Goal: Task Accomplishment & Management: Complete application form

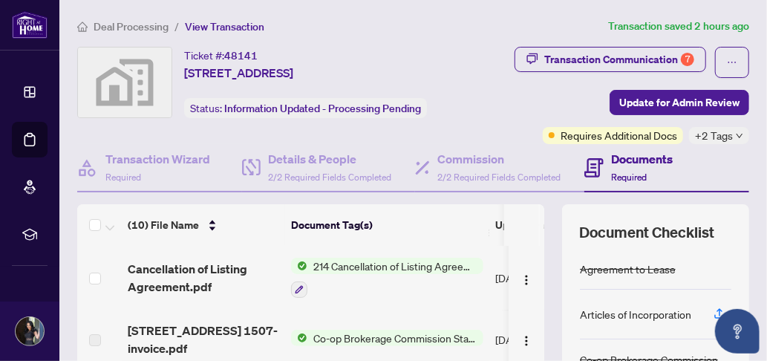
scroll to position [6, 0]
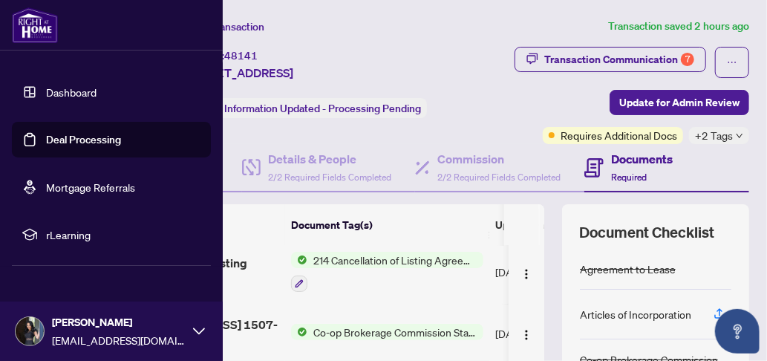
click at [69, 91] on link "Dashboard" at bounding box center [71, 91] width 50 height 13
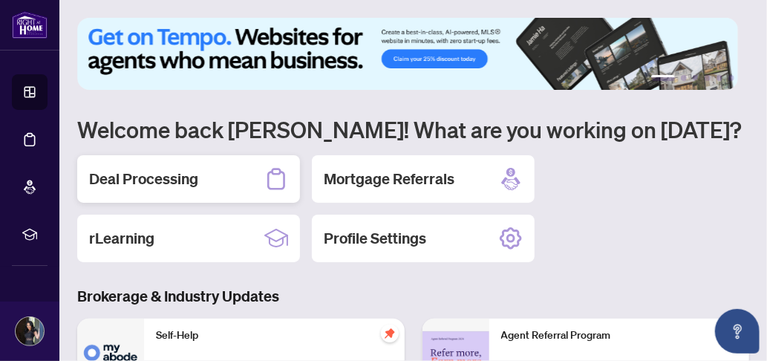
click at [177, 176] on h2 "Deal Processing" at bounding box center [143, 178] width 109 height 21
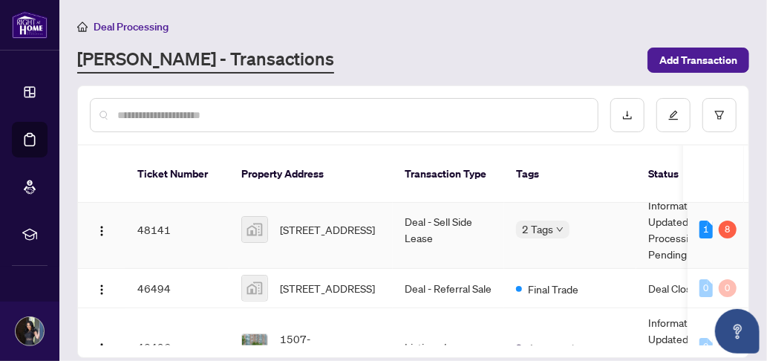
scroll to position [148, 0]
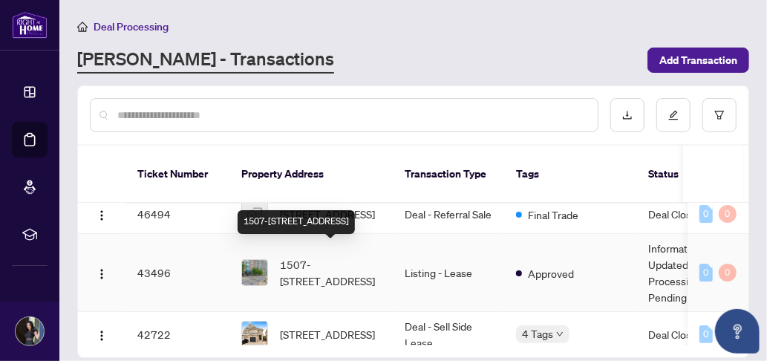
click at [330, 256] on span "1507-[STREET_ADDRESS]" at bounding box center [330, 272] width 101 height 33
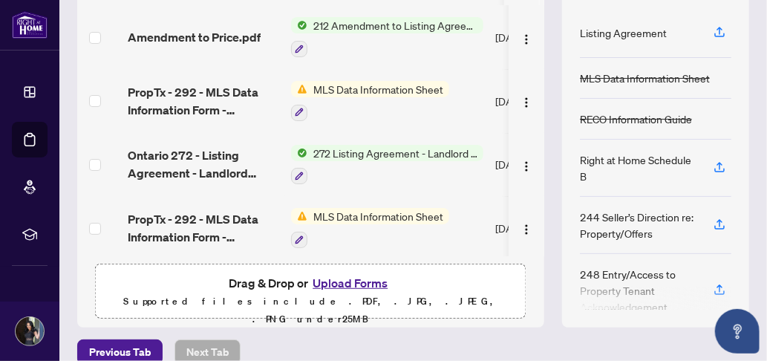
scroll to position [292, 0]
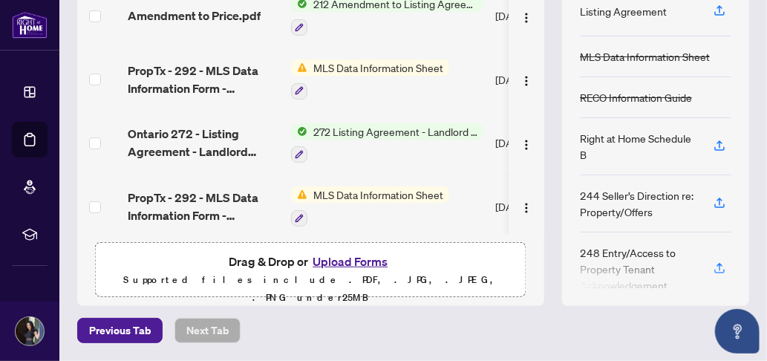
click at [358, 262] on button "Upload Forms" at bounding box center [350, 261] width 84 height 19
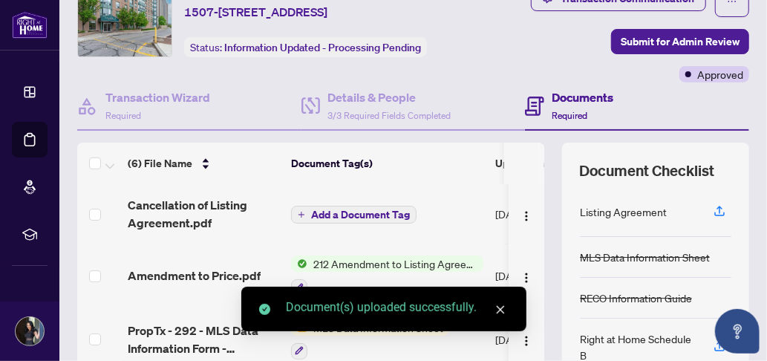
scroll to position [74, 0]
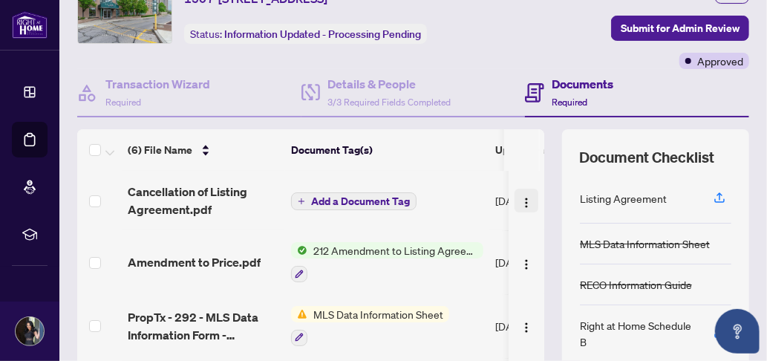
click at [520, 209] on img "button" at bounding box center [526, 203] width 12 height 12
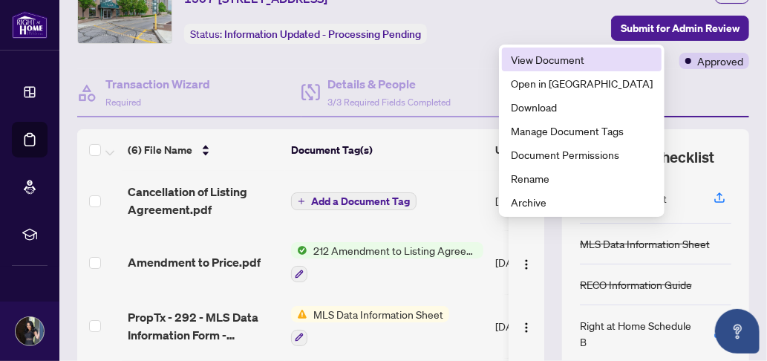
click at [529, 65] on span "View Document" at bounding box center [582, 59] width 142 height 16
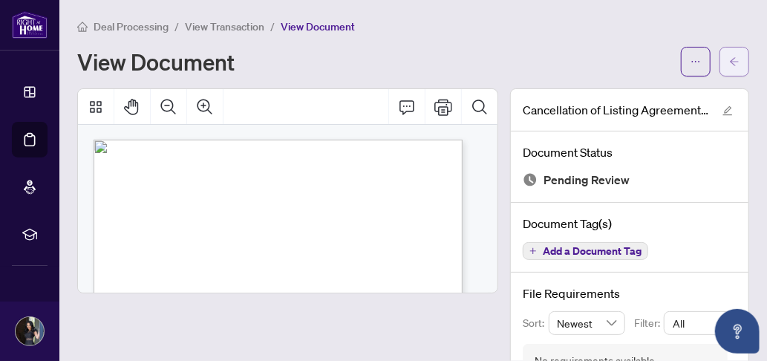
click at [729, 65] on icon "arrow-left" at bounding box center [734, 61] width 10 height 10
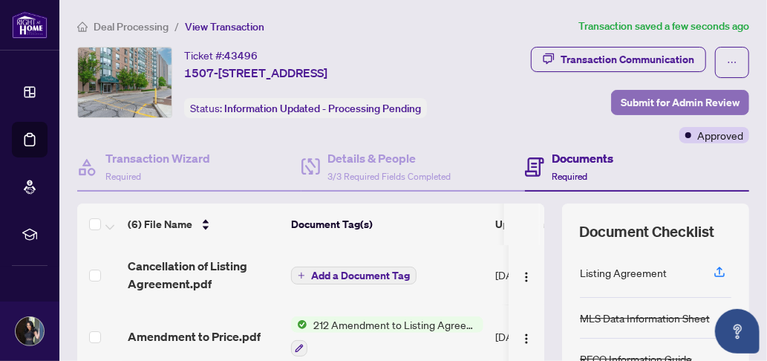
click at [666, 114] on span "Submit for Admin Review" at bounding box center [680, 103] width 119 height 24
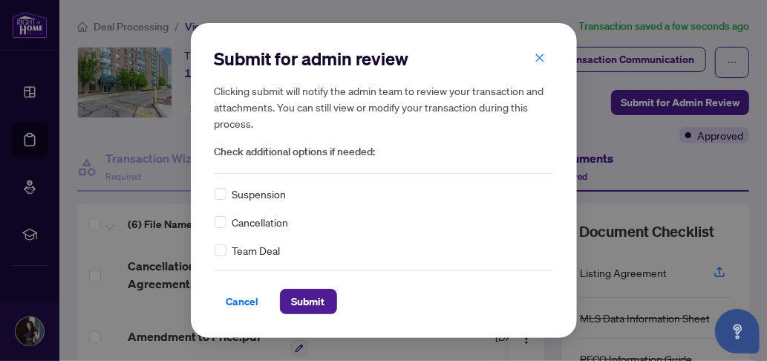
click at [267, 224] on span "Cancellation" at bounding box center [260, 222] width 56 height 16
click at [318, 300] on span "Submit" at bounding box center [308, 301] width 33 height 24
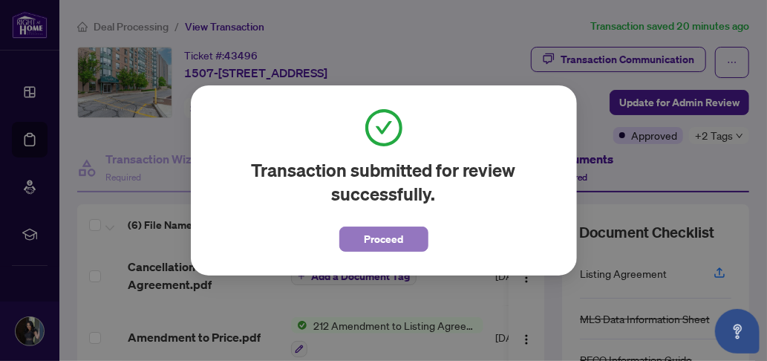
click at [406, 241] on button "Proceed" at bounding box center [383, 238] width 89 height 25
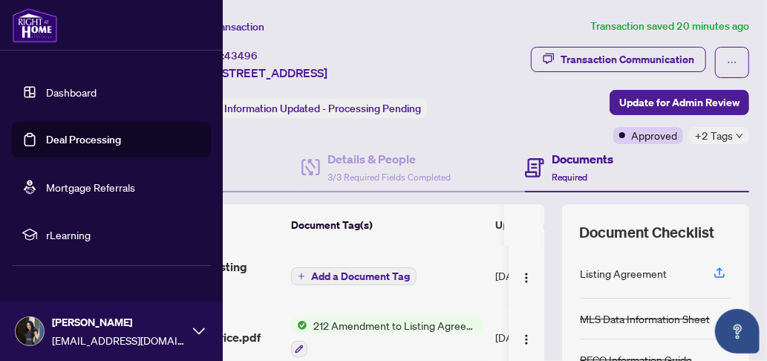
click at [65, 91] on link "Dashboard" at bounding box center [71, 91] width 50 height 13
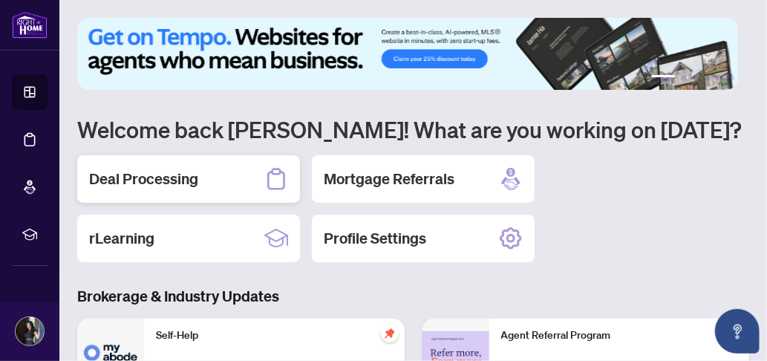
click at [171, 182] on h2 "Deal Processing" at bounding box center [143, 178] width 109 height 21
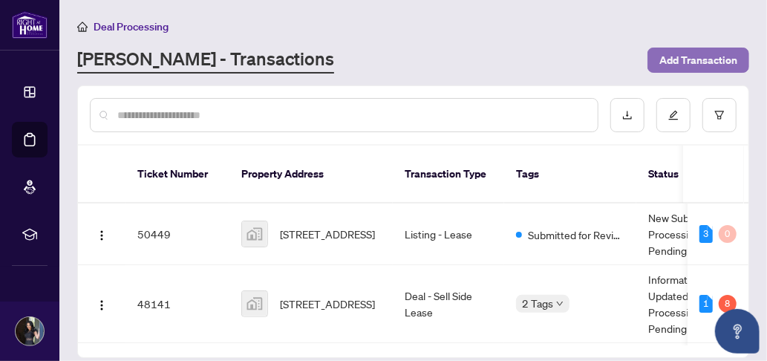
click at [702, 57] on span "Add Transaction" at bounding box center [698, 60] width 78 height 24
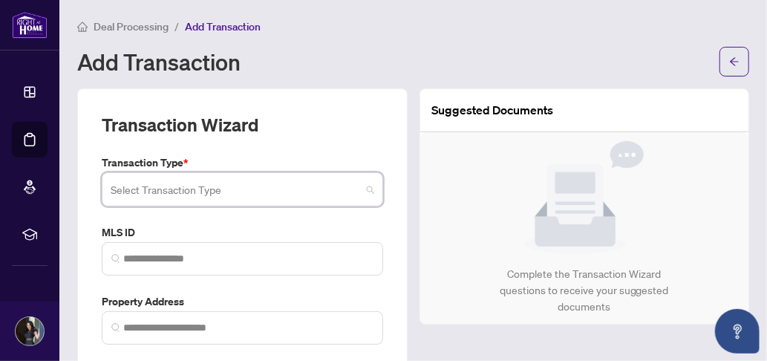
click at [217, 188] on div "Select Transaction Type 19 20 21 Listing Listing - Lease Deal - Buy Side Lease …" at bounding box center [242, 189] width 281 height 34
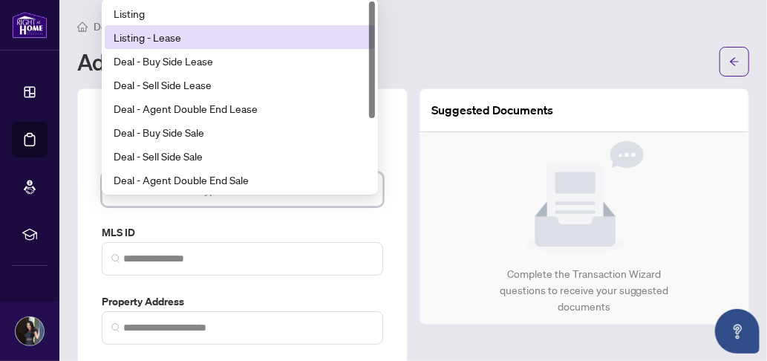
click at [168, 35] on div "Listing - Lease" at bounding box center [240, 37] width 252 height 16
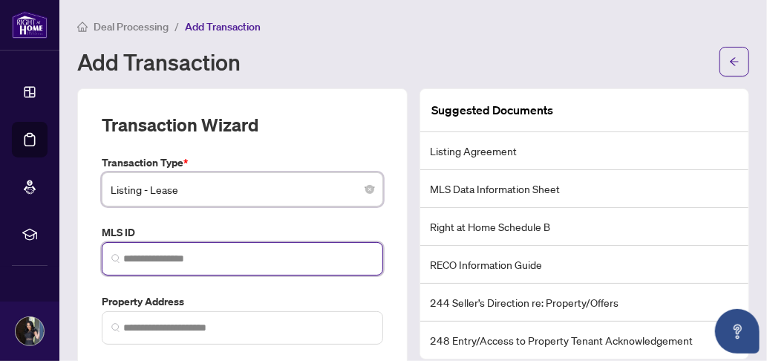
click at [169, 259] on input "search" at bounding box center [248, 259] width 250 height 16
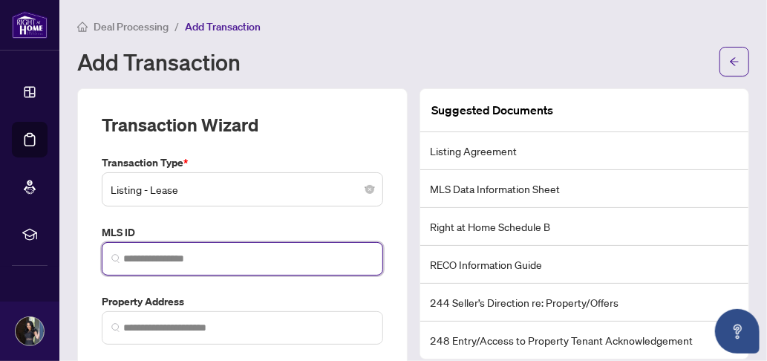
paste input "*********"
type input "*********"
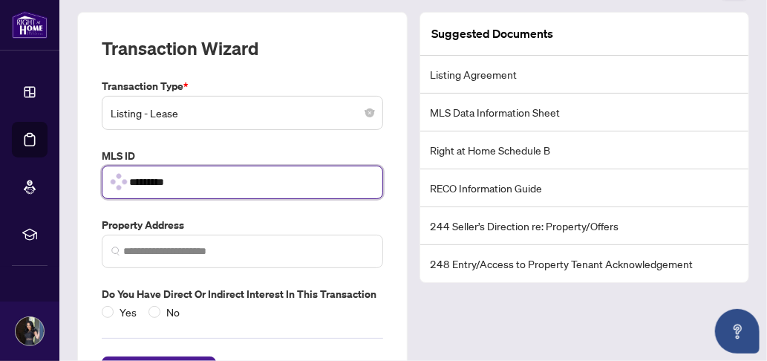
scroll to position [135, 0]
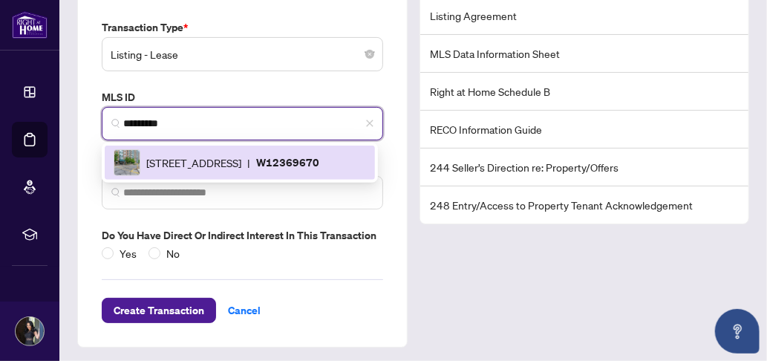
click at [208, 161] on span "[STREET_ADDRESS]" at bounding box center [193, 162] width 95 height 16
type input "**********"
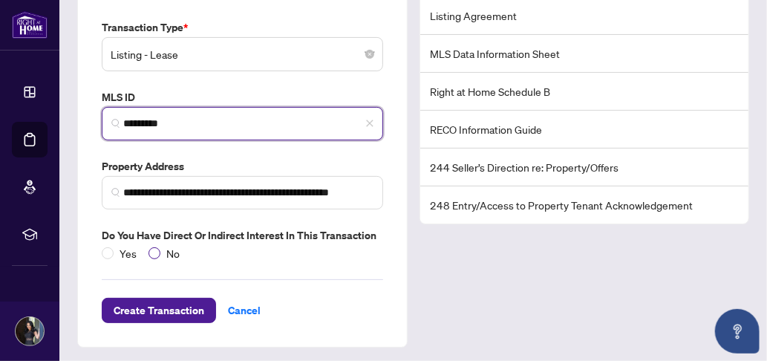
type input "*********"
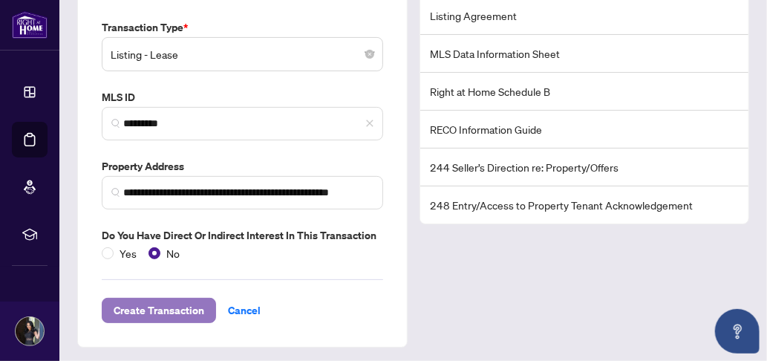
click at [154, 308] on span "Create Transaction" at bounding box center [159, 310] width 91 height 24
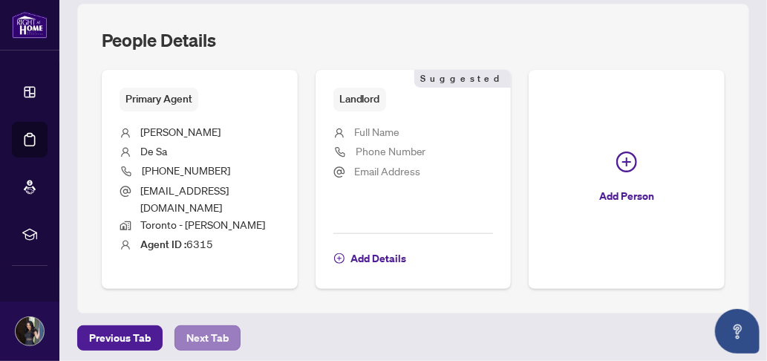
scroll to position [582, 0]
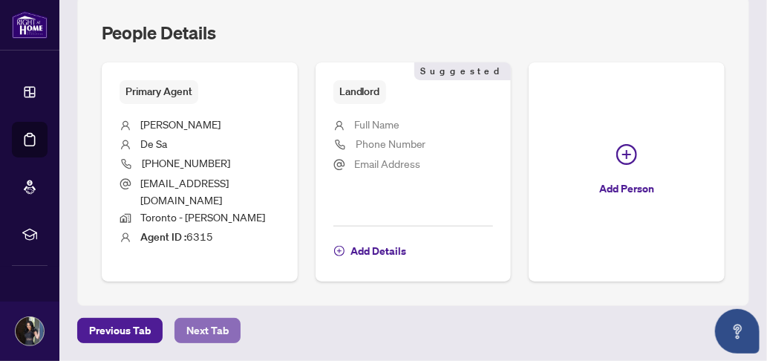
click at [218, 327] on span "Next Tab" at bounding box center [207, 330] width 42 height 24
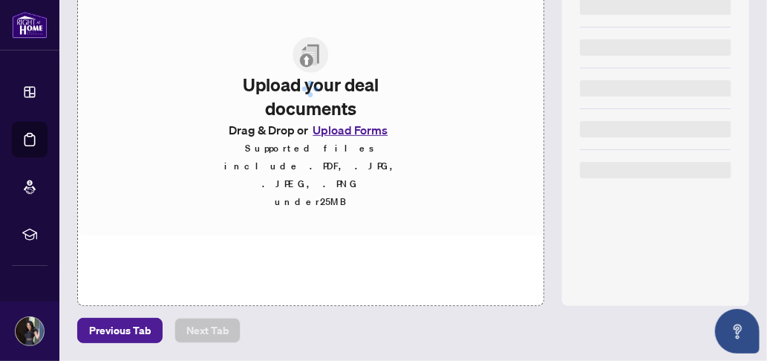
scroll to position [292, 0]
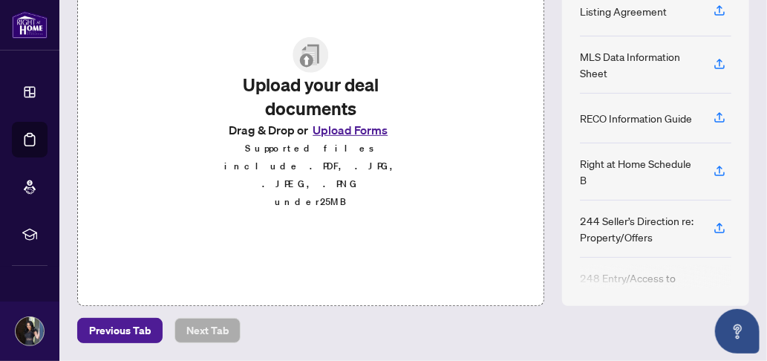
click at [363, 140] on button "Upload Forms" at bounding box center [350, 129] width 84 height 19
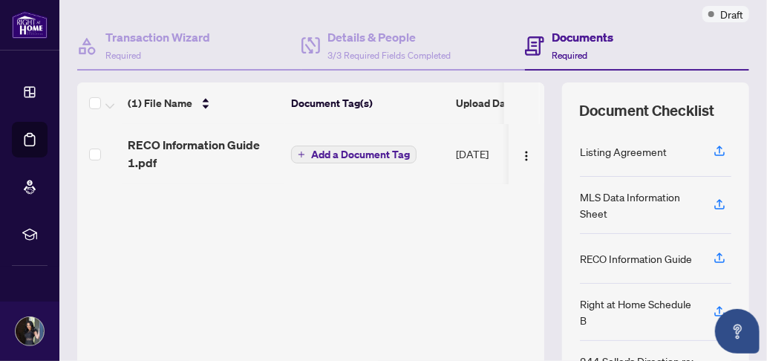
scroll to position [69, 0]
